Goal: Task Accomplishment & Management: Manage account settings

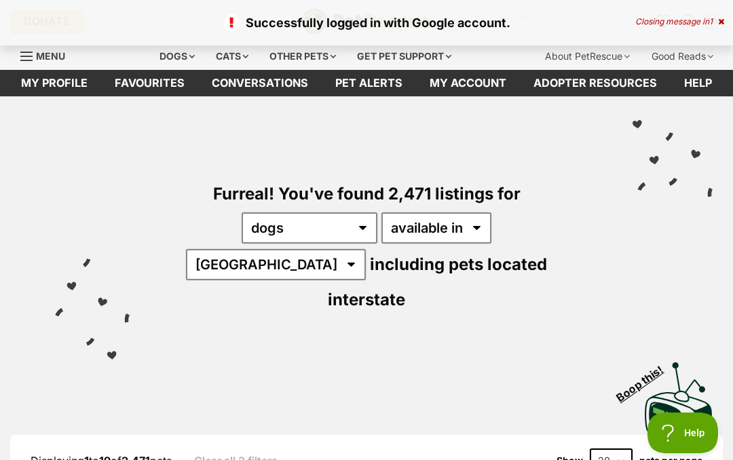
click at [469, 88] on link "My account" at bounding box center [468, 83] width 104 height 26
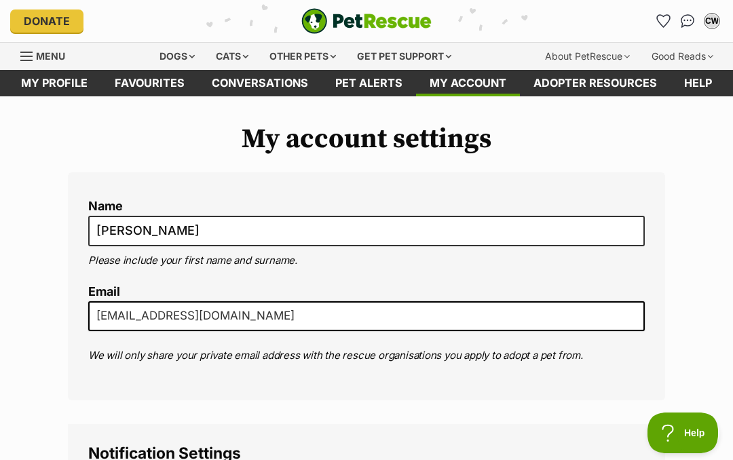
click at [167, 53] on div "Dogs" at bounding box center [177, 56] width 54 height 27
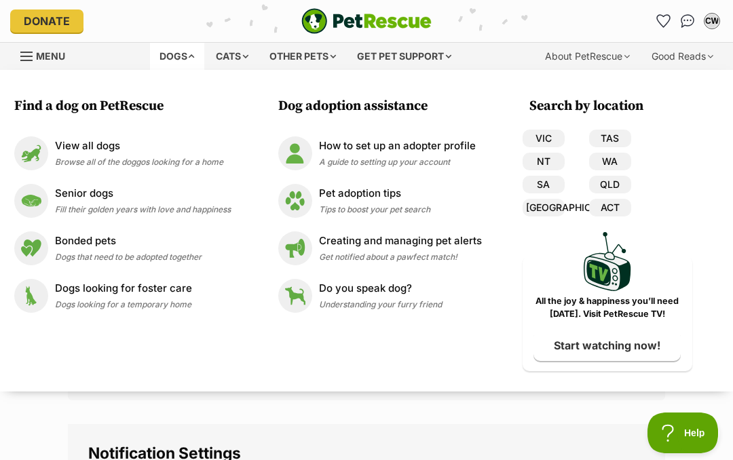
click at [134, 159] on span "Browse all of the doggos looking for a home" at bounding box center [139, 162] width 168 height 10
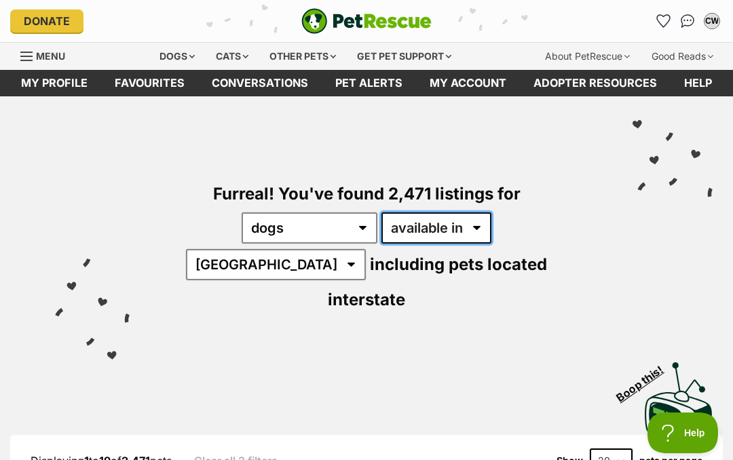
click at [424, 222] on select "available in located in" at bounding box center [436, 227] width 110 height 31
click at [366, 249] on select "Australia ACT NSW NT QLD SA TAS VIC WA" at bounding box center [276, 264] width 180 height 31
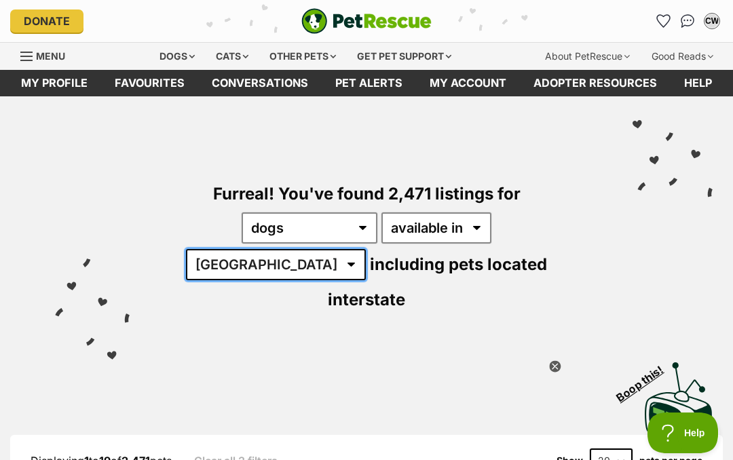
select select "VIC"
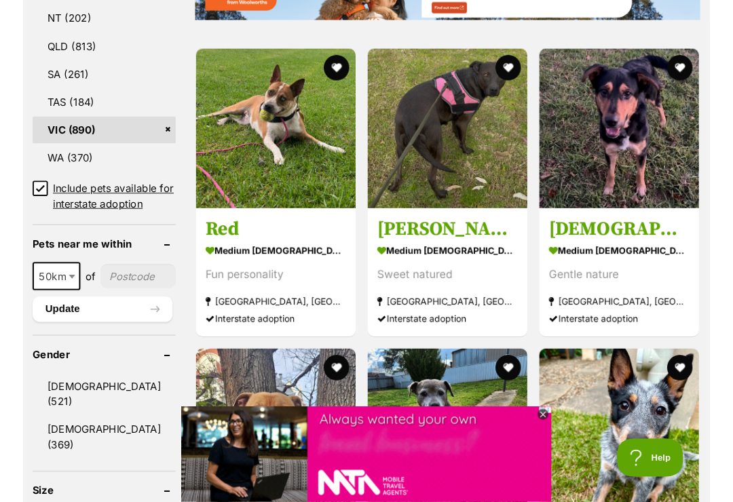
scroll to position [896, 0]
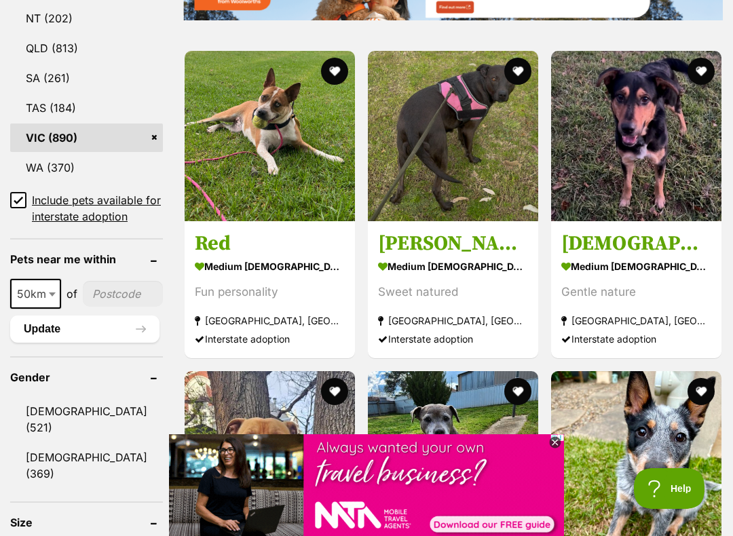
click at [102, 307] on input"] "postcode" at bounding box center [123, 294] width 80 height 26
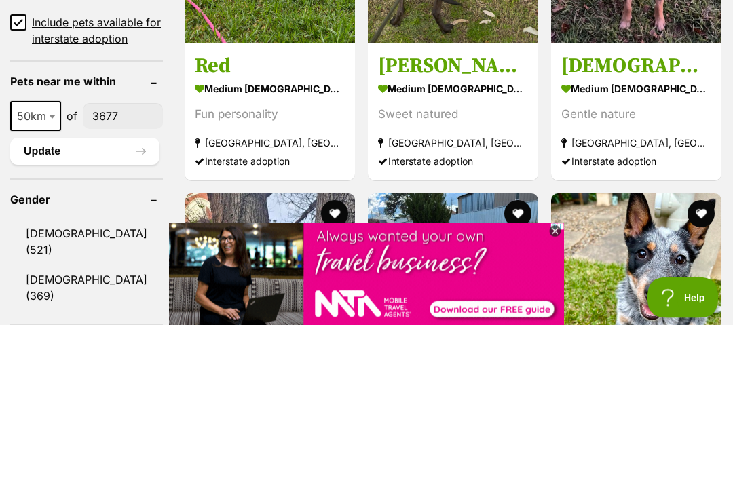
type input"] "3677"
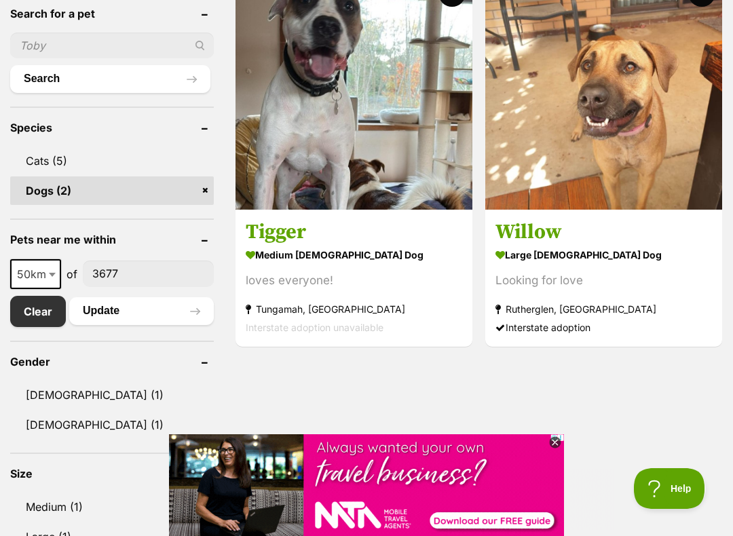
click at [592, 135] on img at bounding box center [603, 91] width 237 height 237
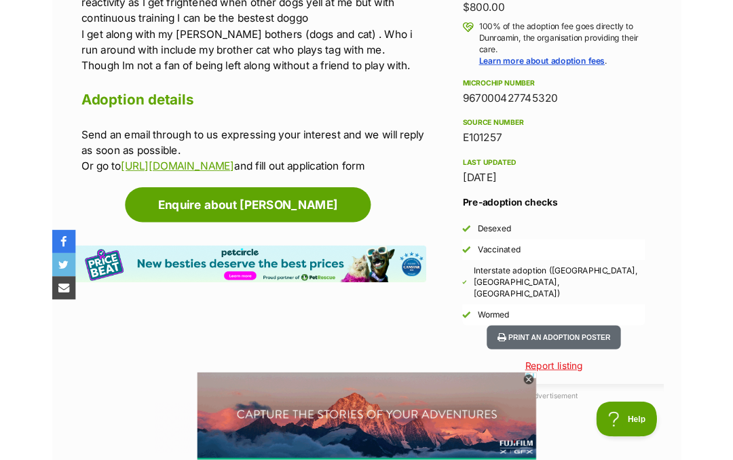
scroll to position [988, 0]
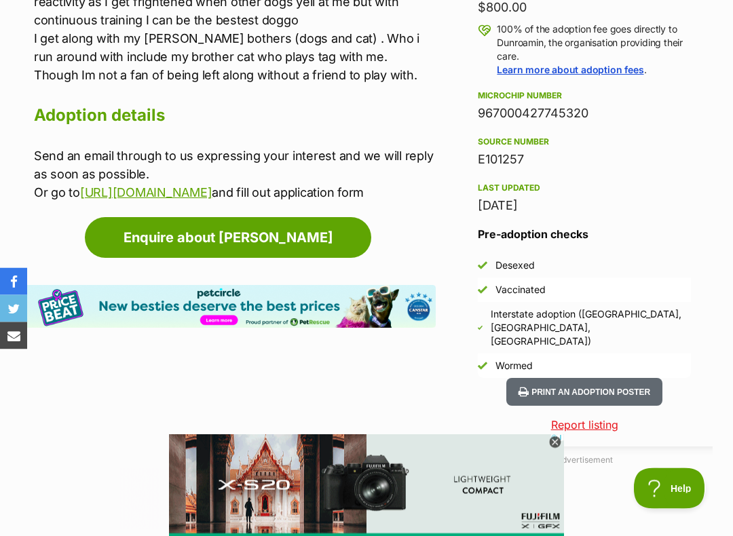
click at [154, 197] on link "http://dunroamin.org.au/" at bounding box center [146, 193] width 132 height 14
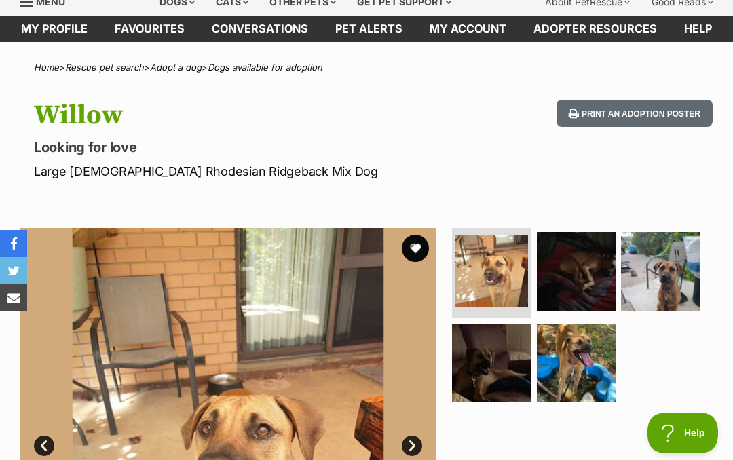
scroll to position [0, 0]
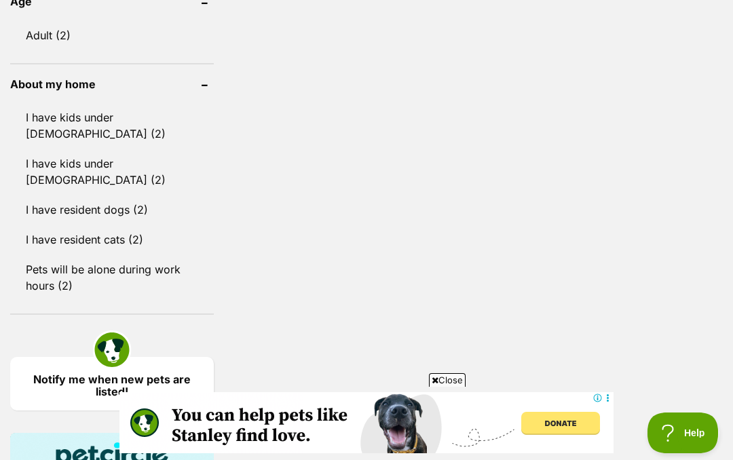
scroll to position [1053, 0]
click at [100, 123] on link "I have kids under [DEMOGRAPHIC_DATA] (2)" at bounding box center [111, 126] width 203 height 45
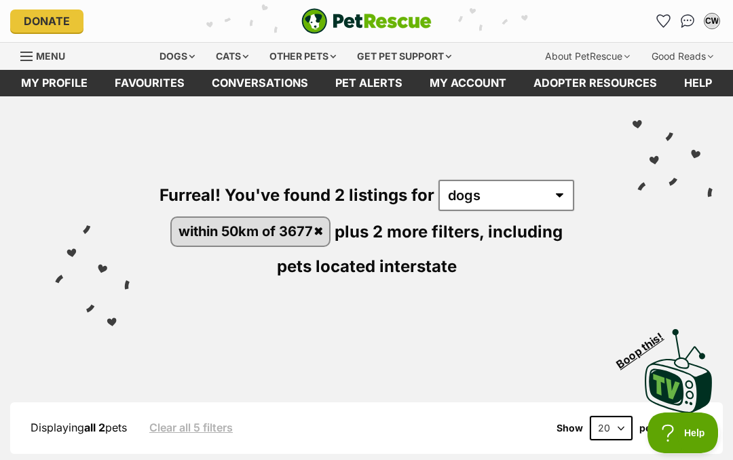
click at [469, 79] on link "My account" at bounding box center [468, 83] width 104 height 26
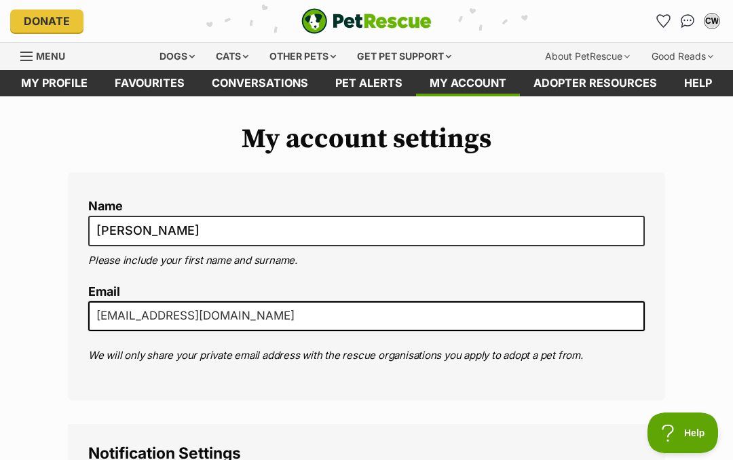
click at [712, 13] on div "CW" at bounding box center [711, 21] width 16 height 16
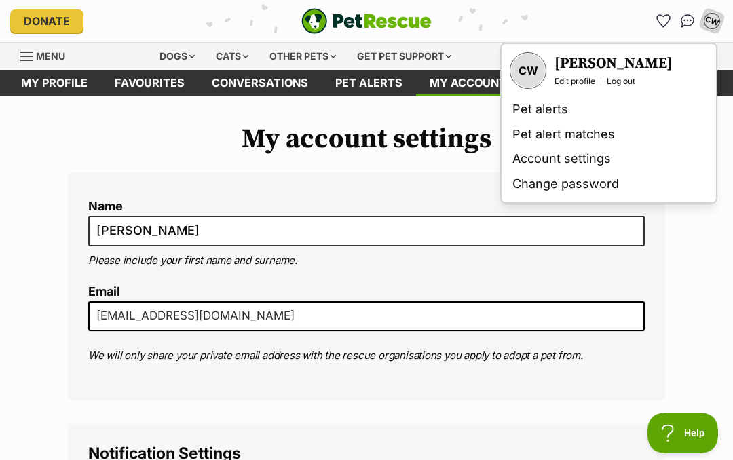
click at [569, 85] on link "Edit profile" at bounding box center [574, 81] width 41 height 11
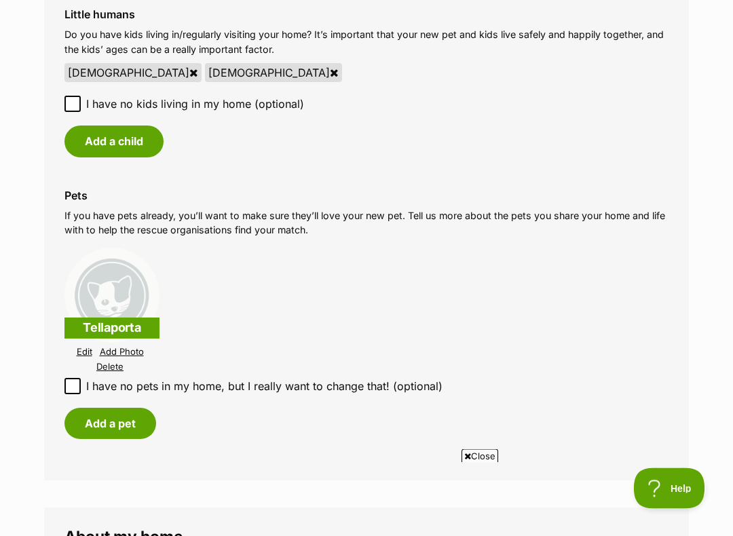
scroll to position [1234, 0]
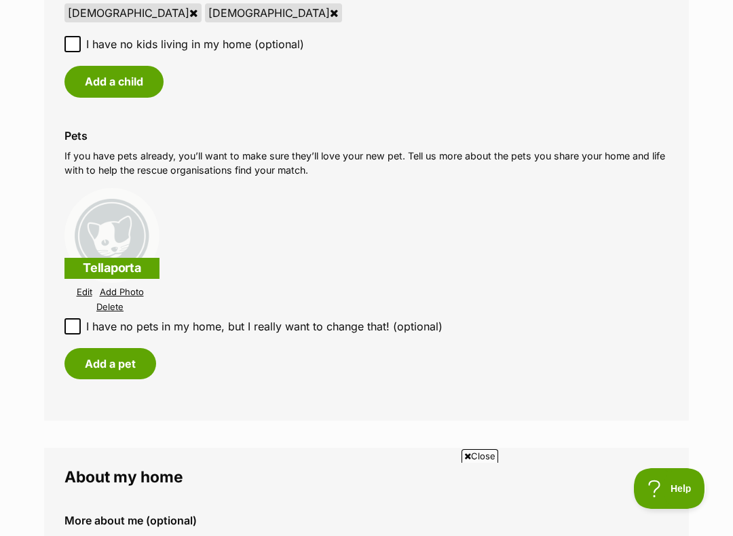
click at [109, 361] on button "Add a pet" at bounding box center [110, 363] width 92 height 31
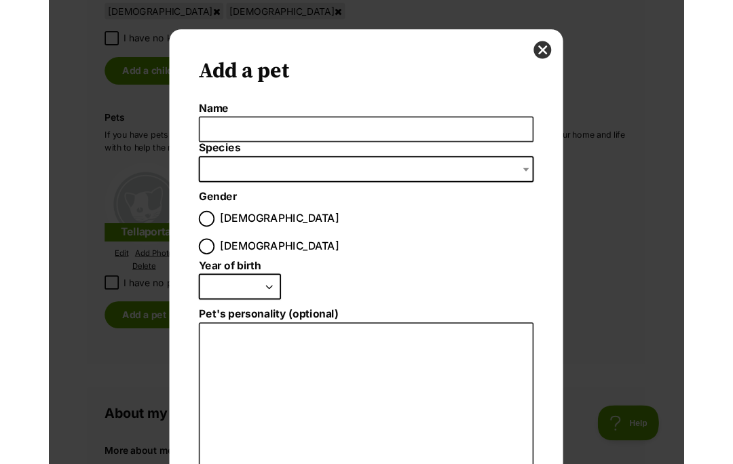
scroll to position [0, 0]
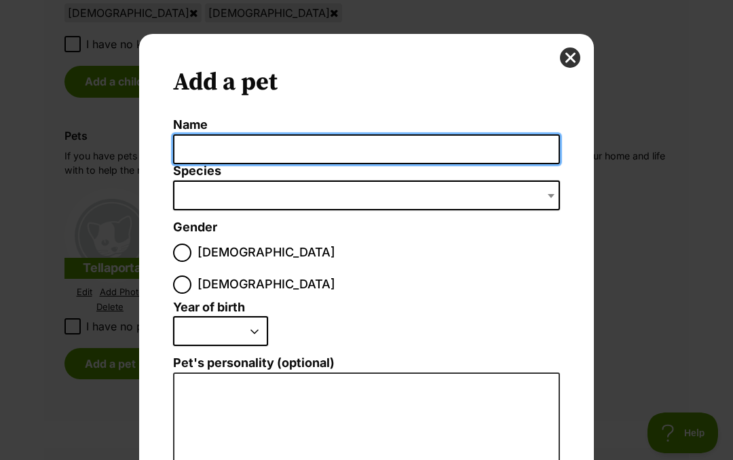
click at [283, 150] on input "Name" at bounding box center [366, 149] width 387 height 31
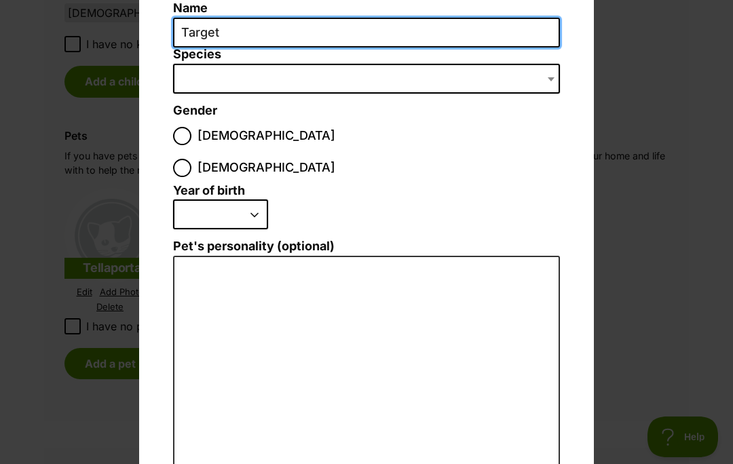
scroll to position [126, 0]
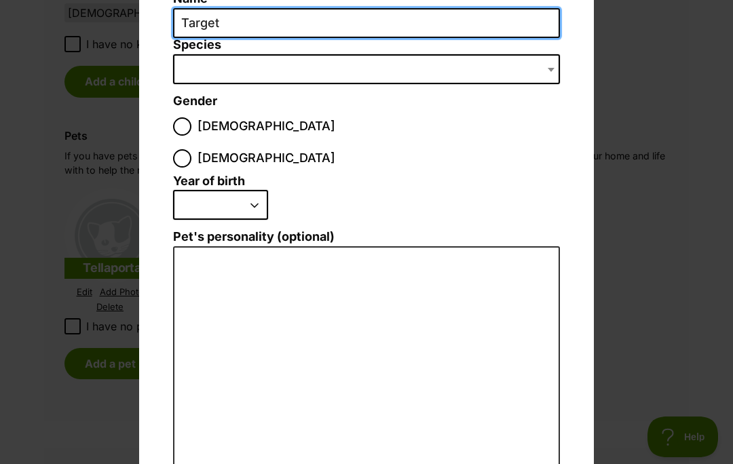
type input "Target"
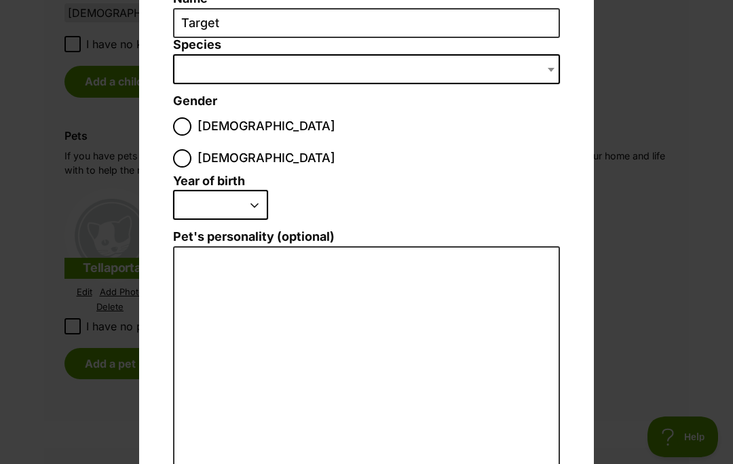
click at [295, 75] on span "Dialog Window - Close (Press escape to close)" at bounding box center [366, 69] width 387 height 30
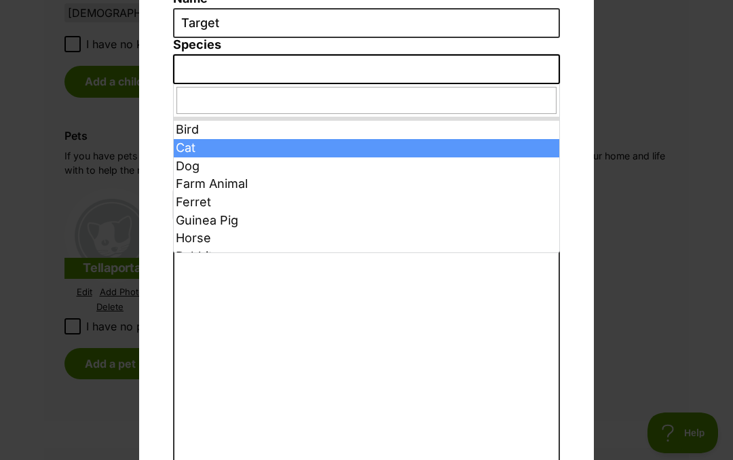
select select "2"
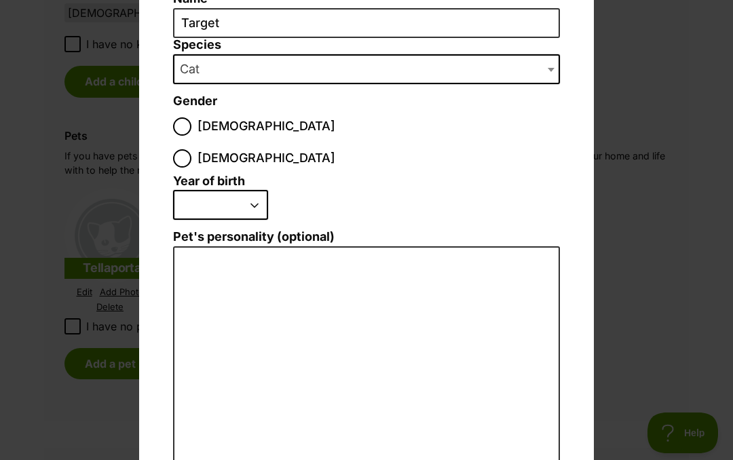
click at [187, 131] on input "[DEMOGRAPHIC_DATA]" at bounding box center [182, 126] width 18 height 18
radio input "true"
click at [265, 190] on select "2025 2024 2023 2022 2021 2020 2019 2018 2017 2016 2015 2014 2013 2012 2011 2010…" at bounding box center [220, 205] width 95 height 30
select select "2020"
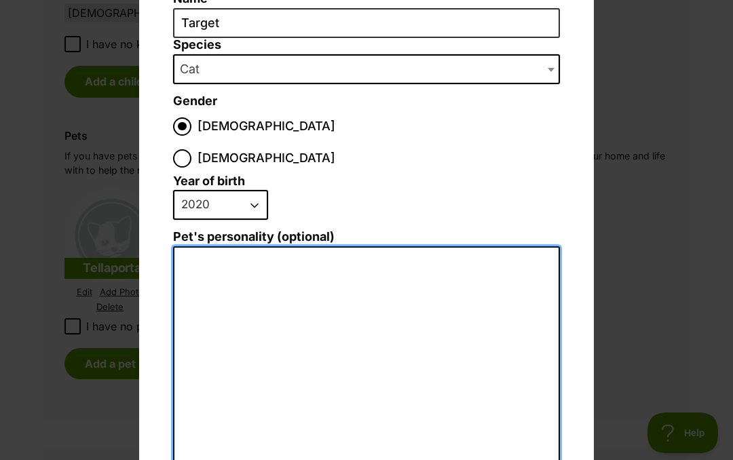
click at [232, 246] on textarea "Pet's personality (optional)" at bounding box center [366, 394] width 387 height 297
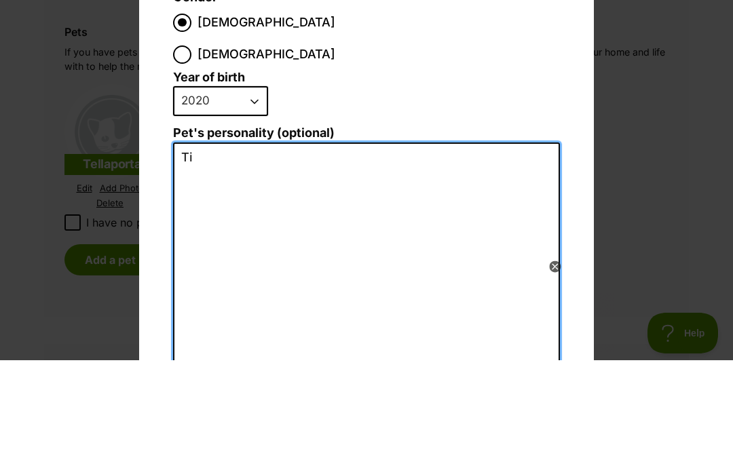
scroll to position [0, 0]
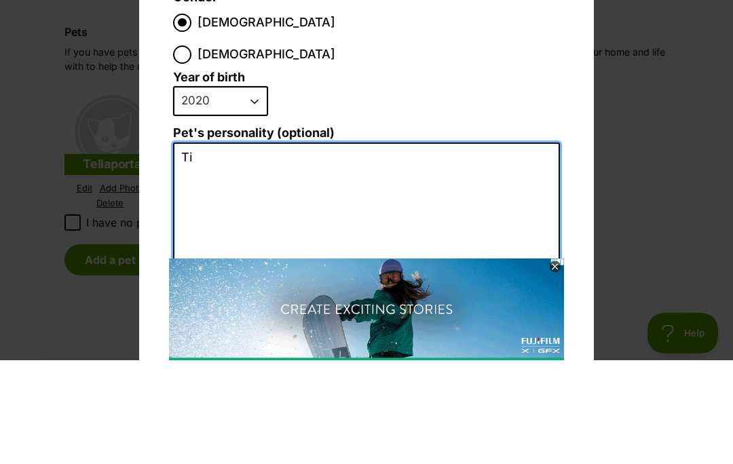
type textarea "T"
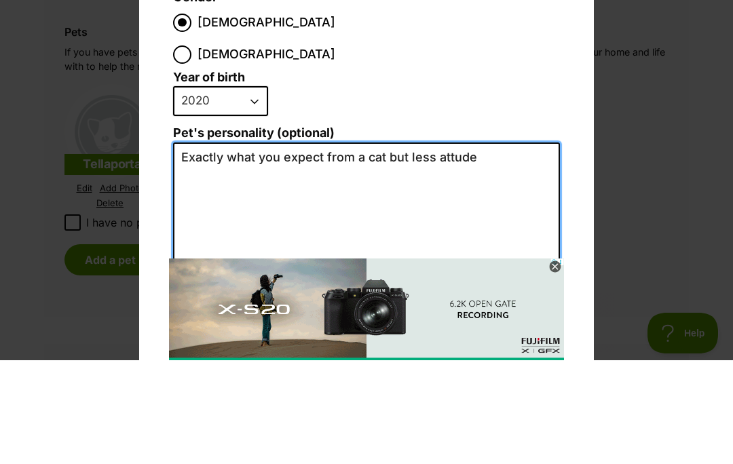
click at [459, 246] on textarea "Exactly what you expect from a cat but less attude" at bounding box center [366, 394] width 387 height 297
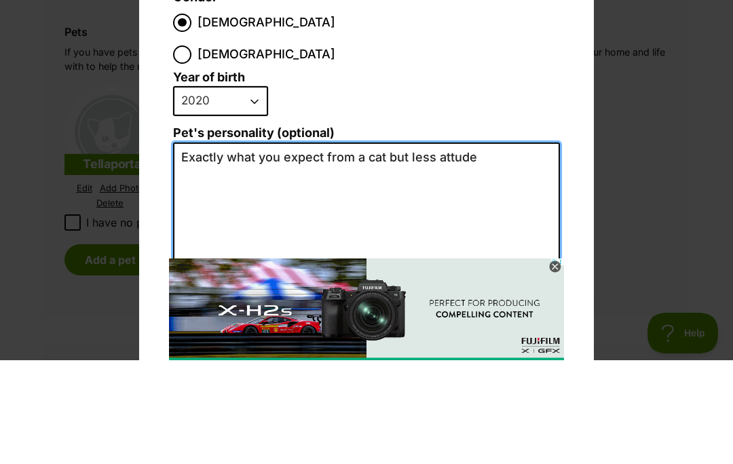
click at [461, 246] on textarea "Exactly what you expect from a cat but less attude" at bounding box center [366, 394] width 387 height 297
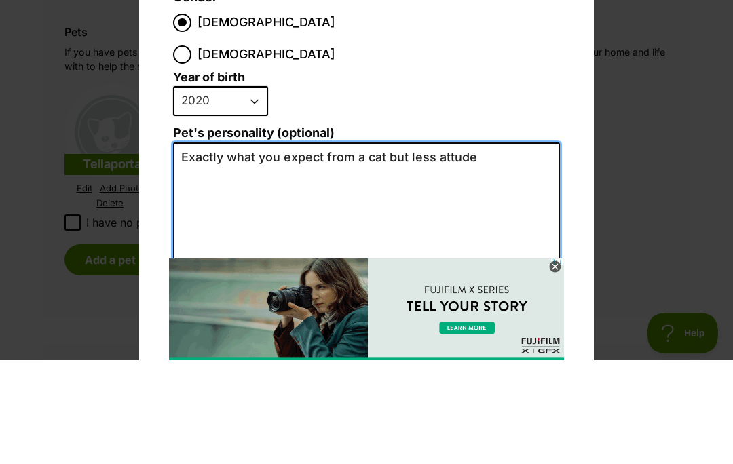
click at [461, 246] on textarea "Exactly what you expect from a cat but less attude" at bounding box center [366, 394] width 387 height 297
click at [459, 246] on textarea "Exactly what you expect from a cat but less attude" at bounding box center [366, 394] width 387 height 297
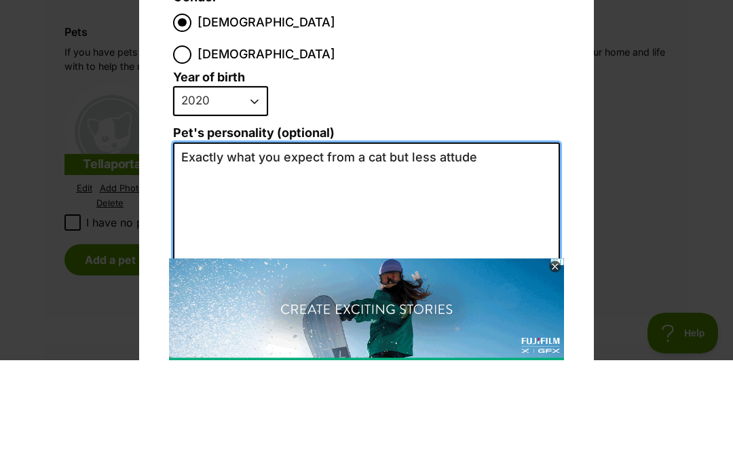
click at [459, 246] on textarea "Exactly what you expect from a cat but less attude" at bounding box center [366, 394] width 387 height 297
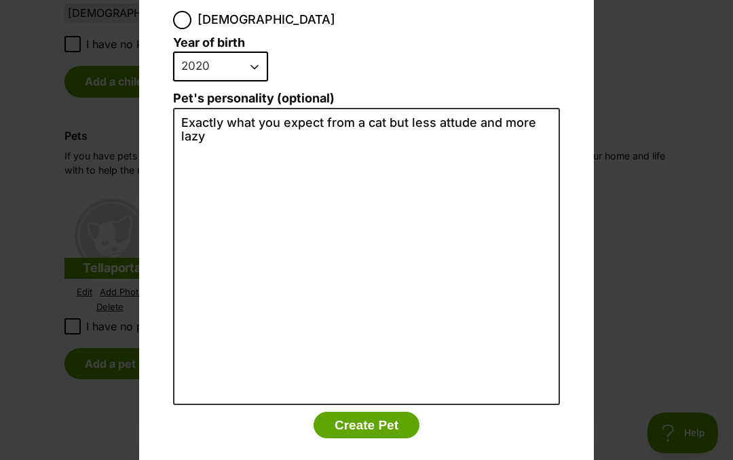
scroll to position [264, 0]
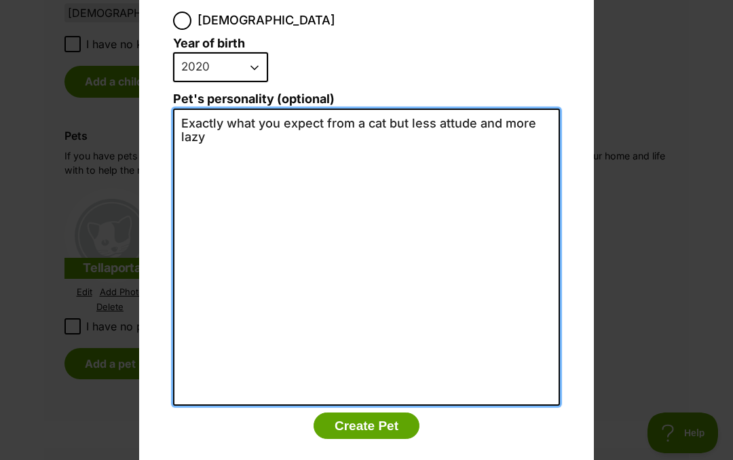
type textarea "Exactly what you expect from a cat but less attude and more lazy"
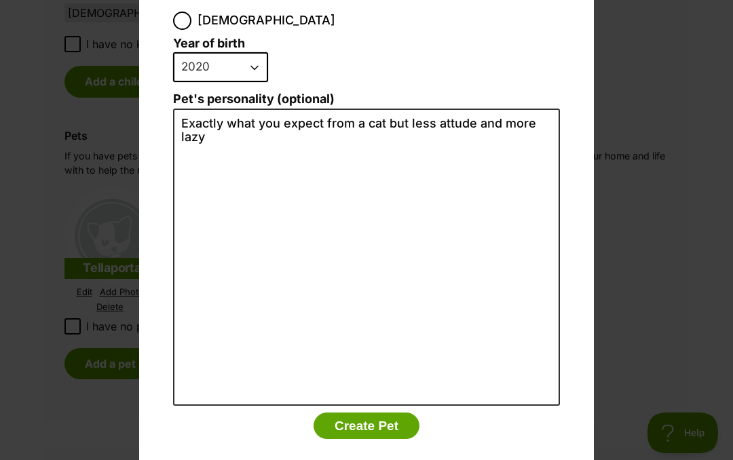
click at [376, 412] on button "Create Pet" at bounding box center [366, 425] width 106 height 27
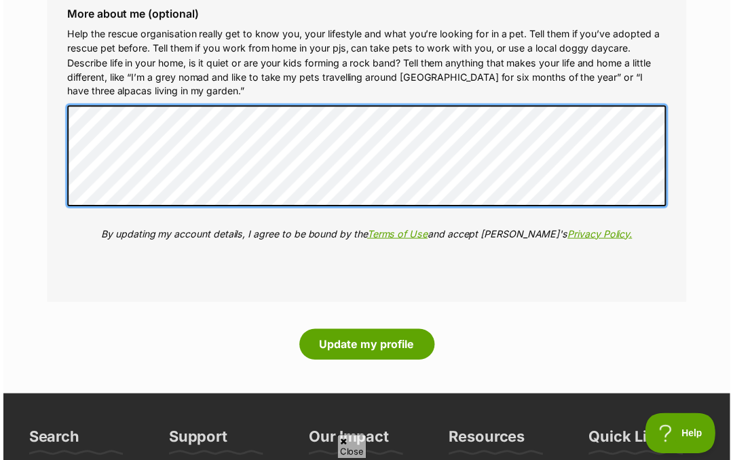
scroll to position [0, 0]
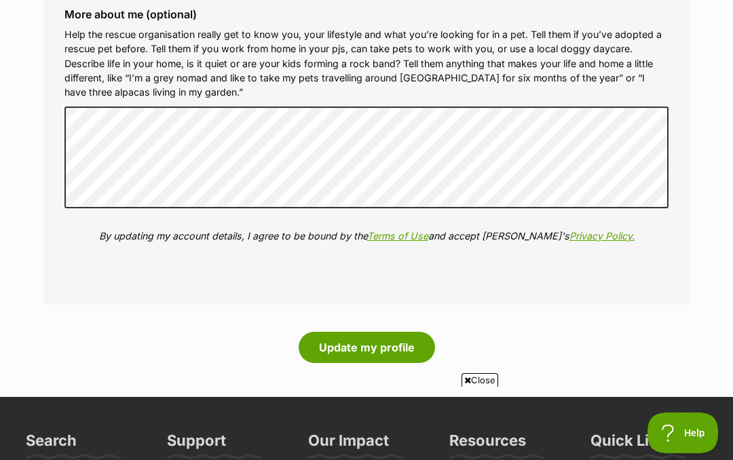
click at [383, 333] on button "Update my profile" at bounding box center [366, 347] width 136 height 31
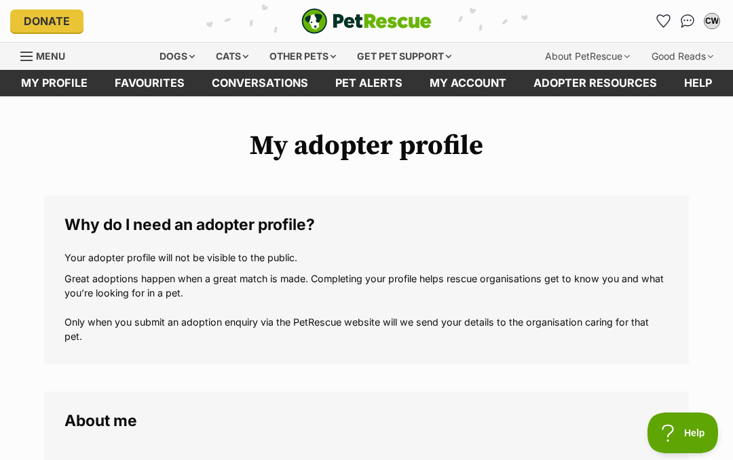
click at [161, 56] on div "Dogs" at bounding box center [177, 56] width 54 height 27
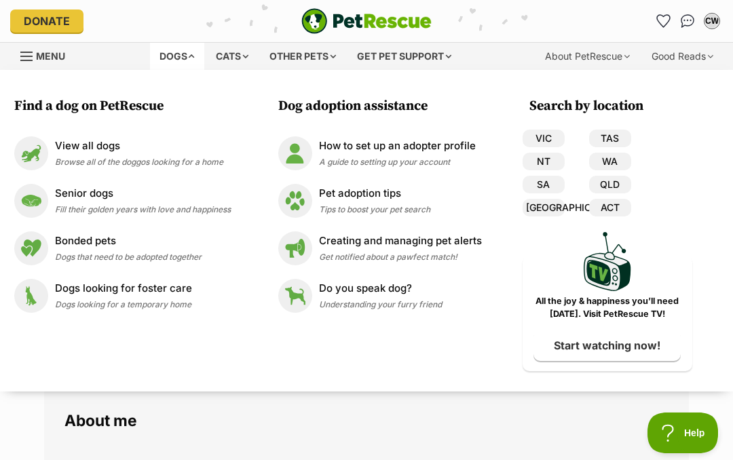
click at [86, 144] on p "View all dogs" at bounding box center [139, 146] width 168 height 16
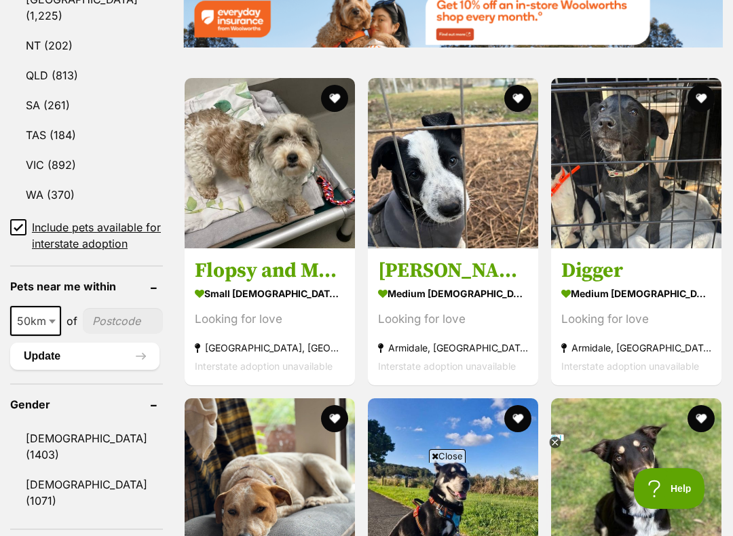
scroll to position [874, 0]
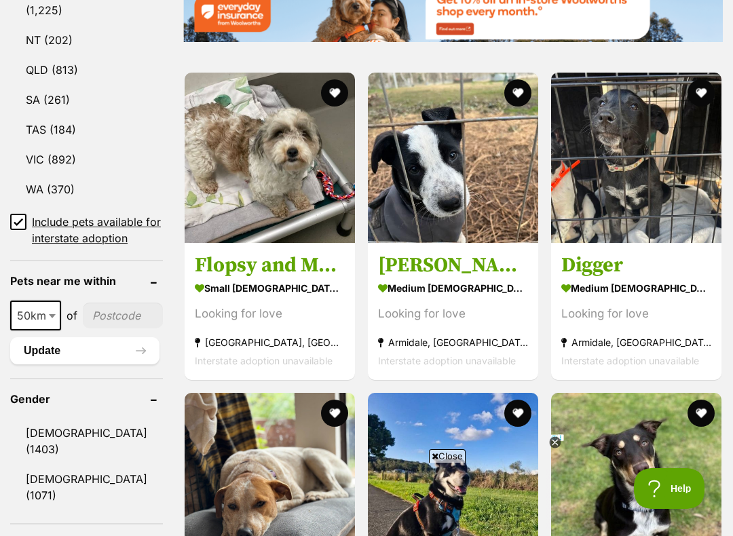
click at [47, 330] on span at bounding box center [54, 316] width 14 height 30
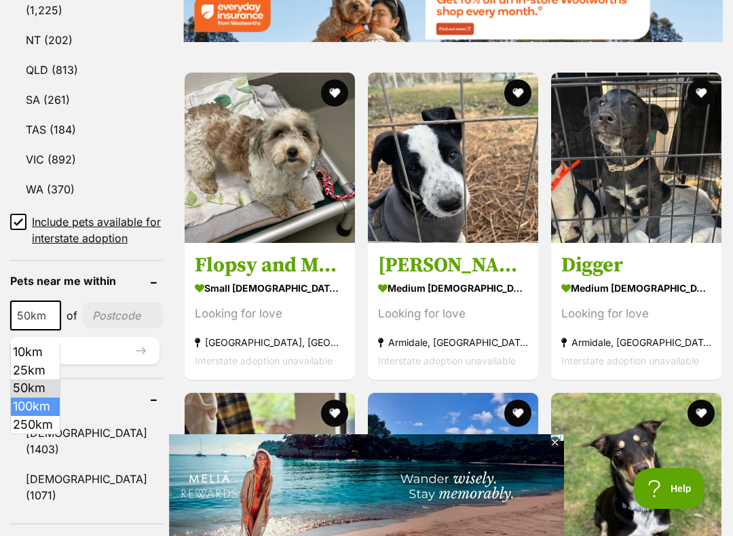
select select "100"
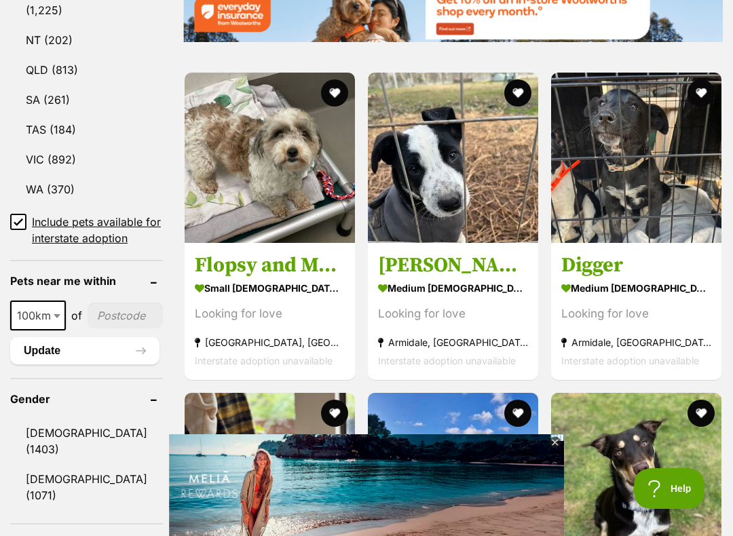
click at [101, 328] on input"] "postcode" at bounding box center [125, 316] width 75 height 26
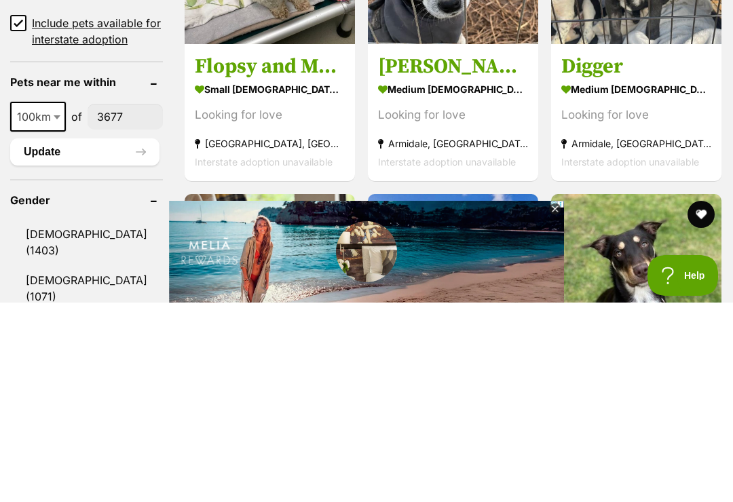
type input"] "3677"
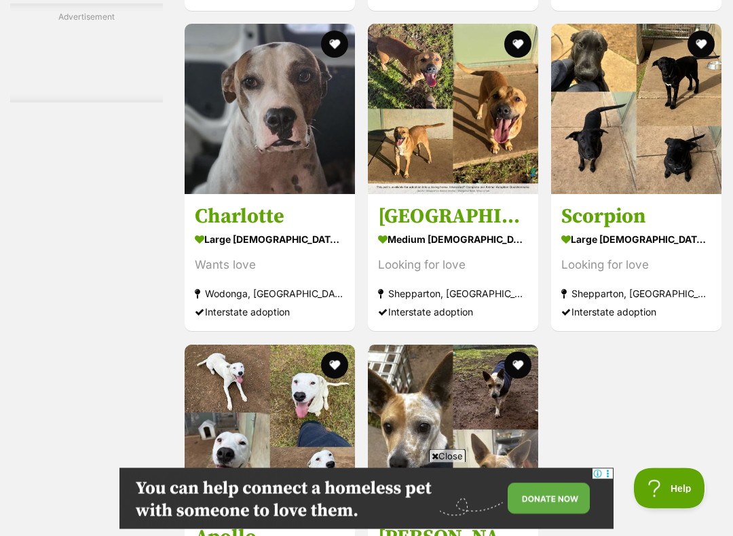
scroll to position [2172, 0]
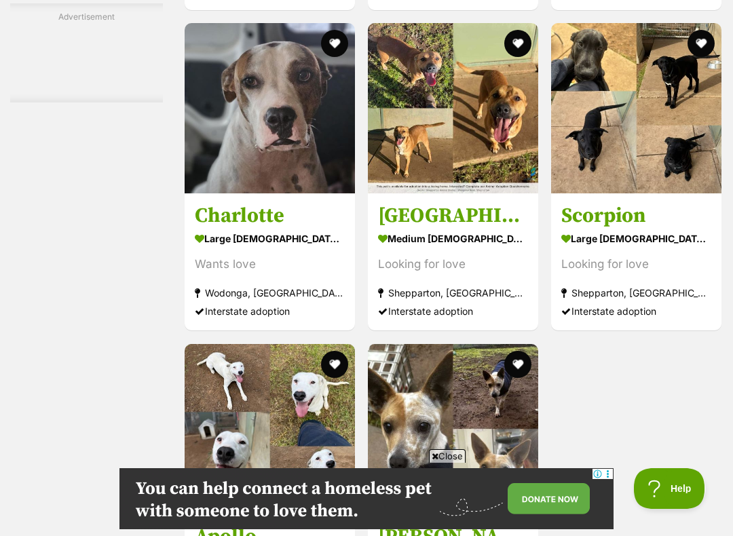
click at [454, 126] on img at bounding box center [453, 108] width 170 height 170
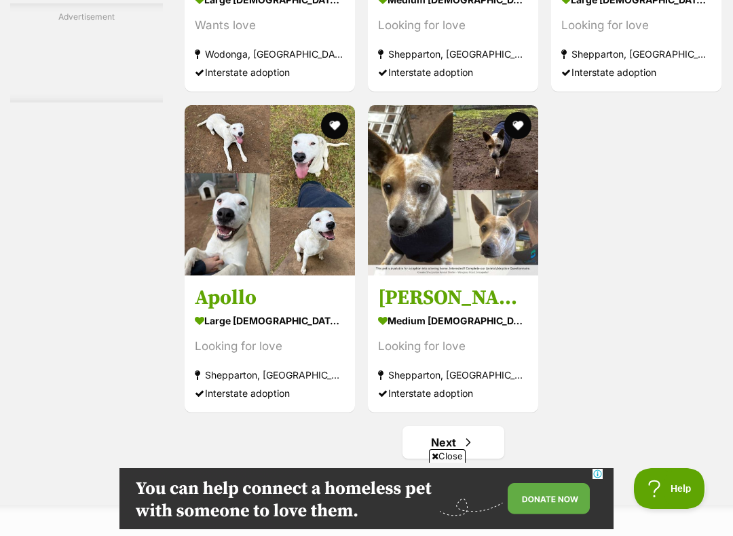
scroll to position [0, 0]
click at [450, 210] on img at bounding box center [453, 190] width 170 height 170
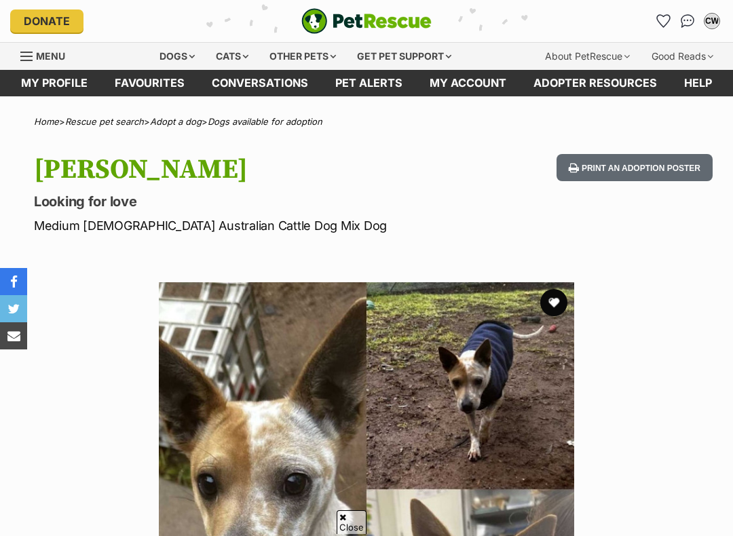
scroll to position [1060, 0]
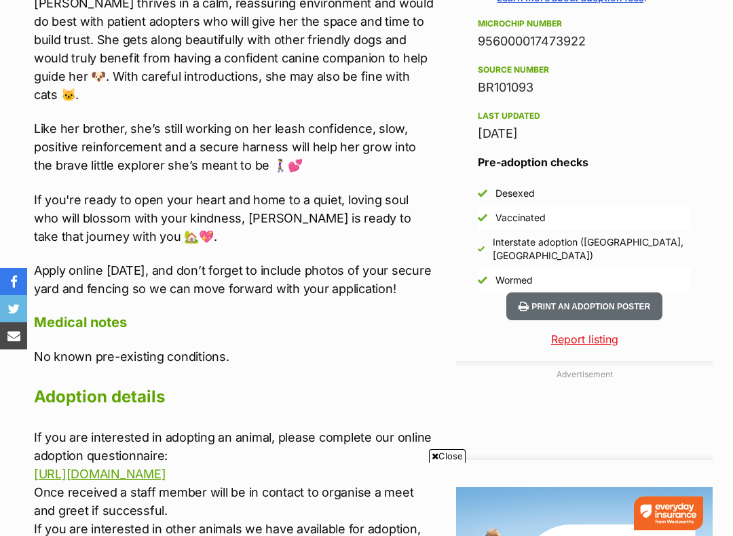
click at [398, 404] on h2 "Adoption details" at bounding box center [235, 397] width 402 height 30
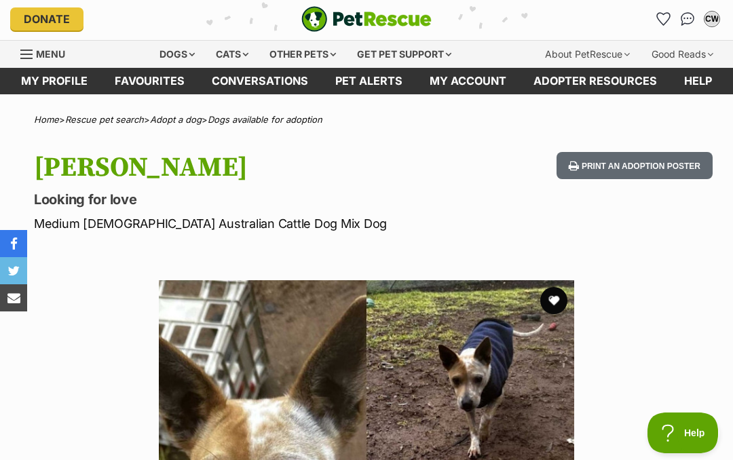
scroll to position [0, 0]
